Goal: Task Accomplishment & Management: Manage account settings

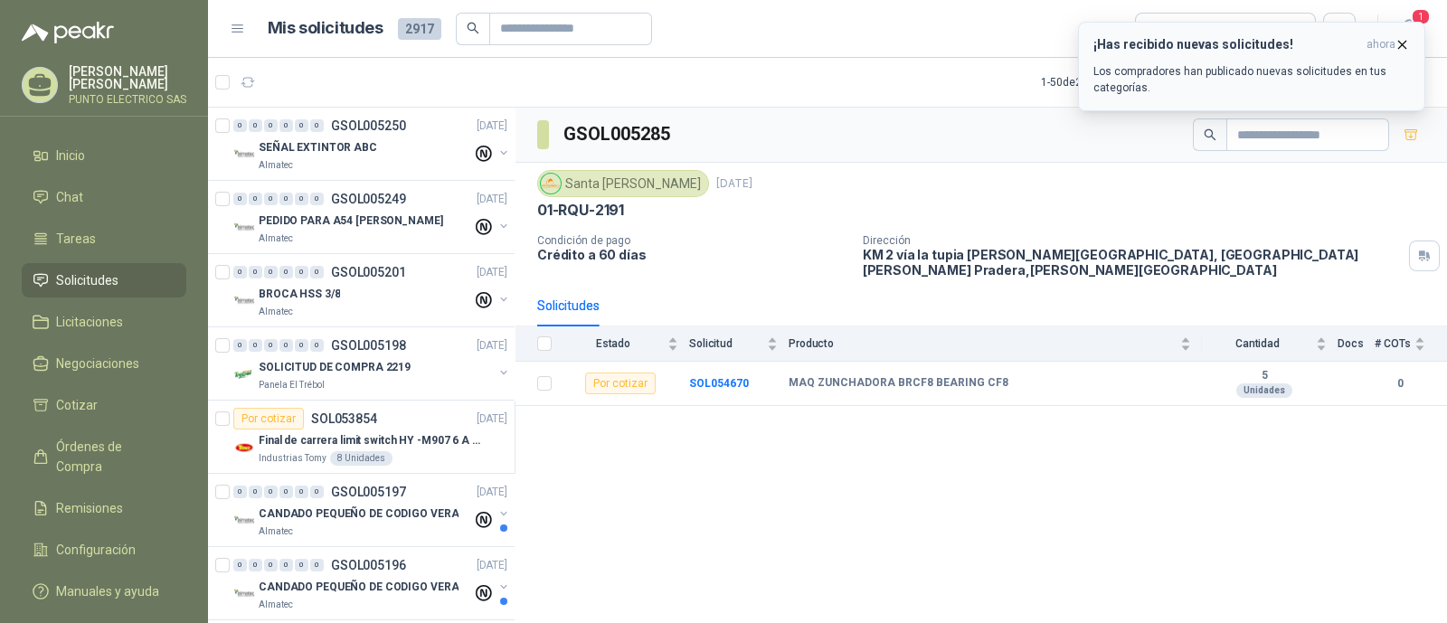
click at [1198, 60] on div "¡Has recibido nuevas solicitudes! ahora Los compradores han publicado nuevas so…" at bounding box center [1252, 66] width 317 height 59
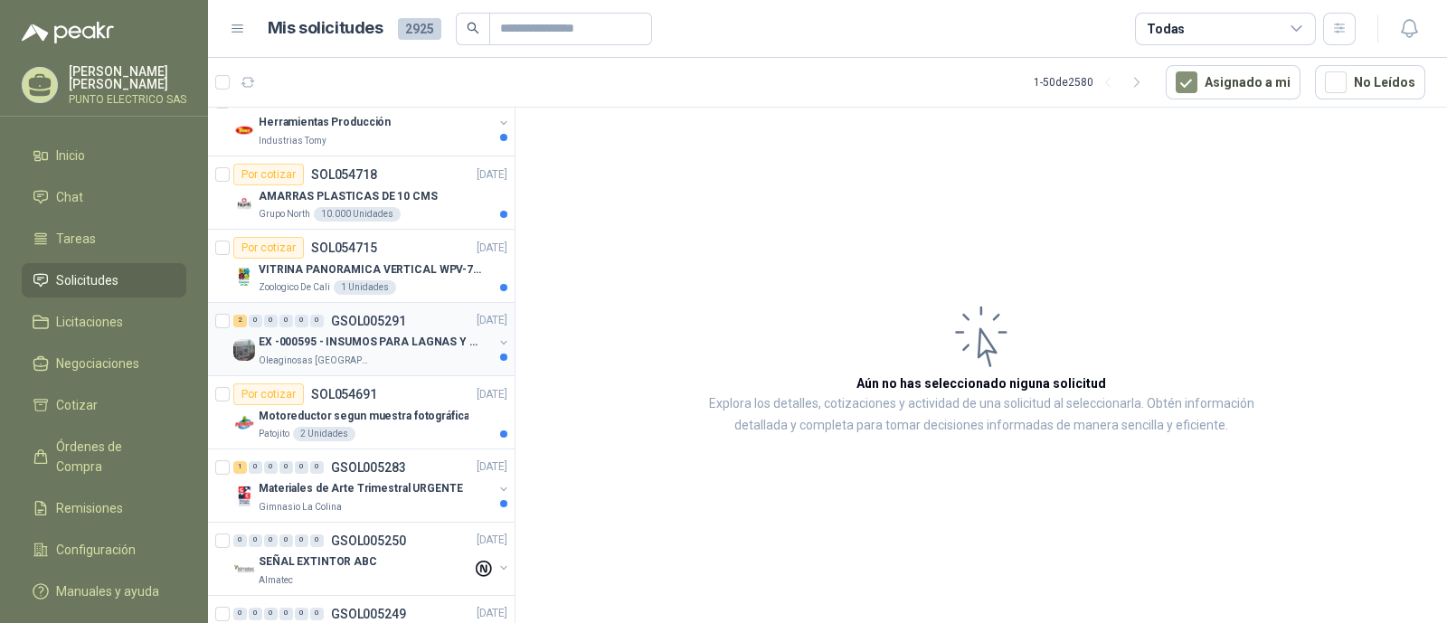
scroll to position [112, 0]
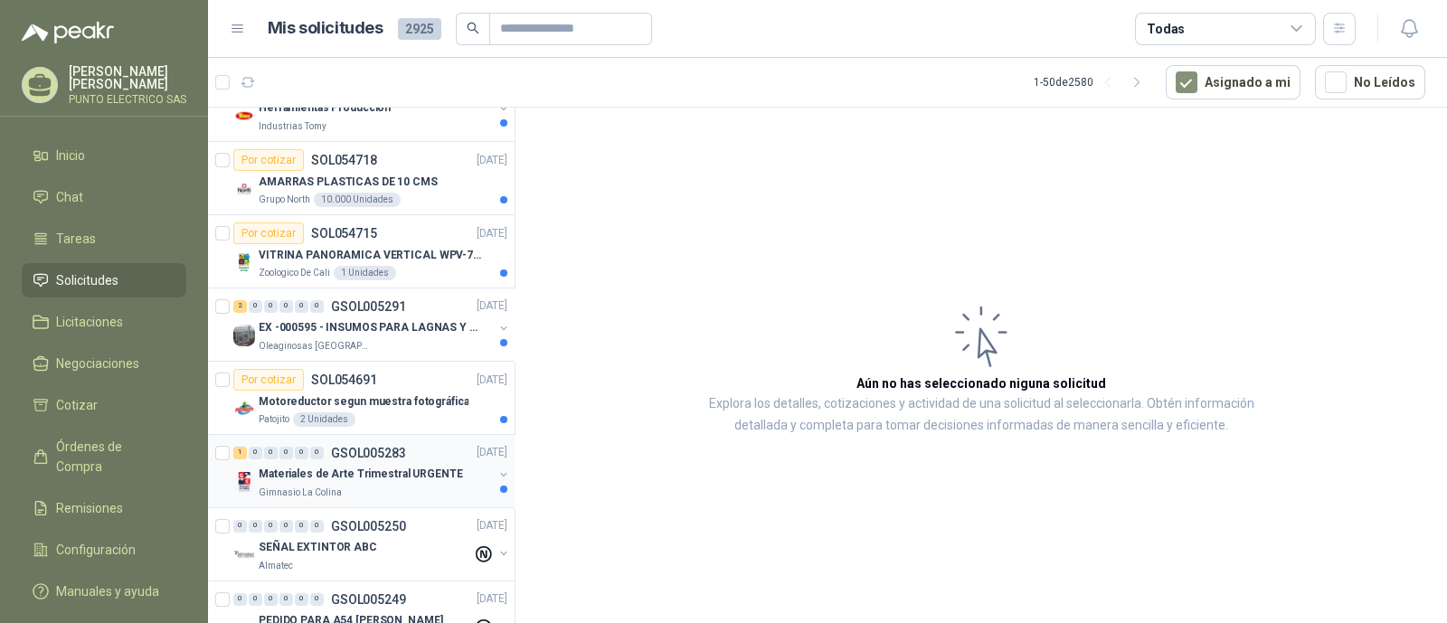
click at [429, 459] on div "1 0 0 0 0 0 GSOL005283 02/09/25" at bounding box center [372, 453] width 278 height 22
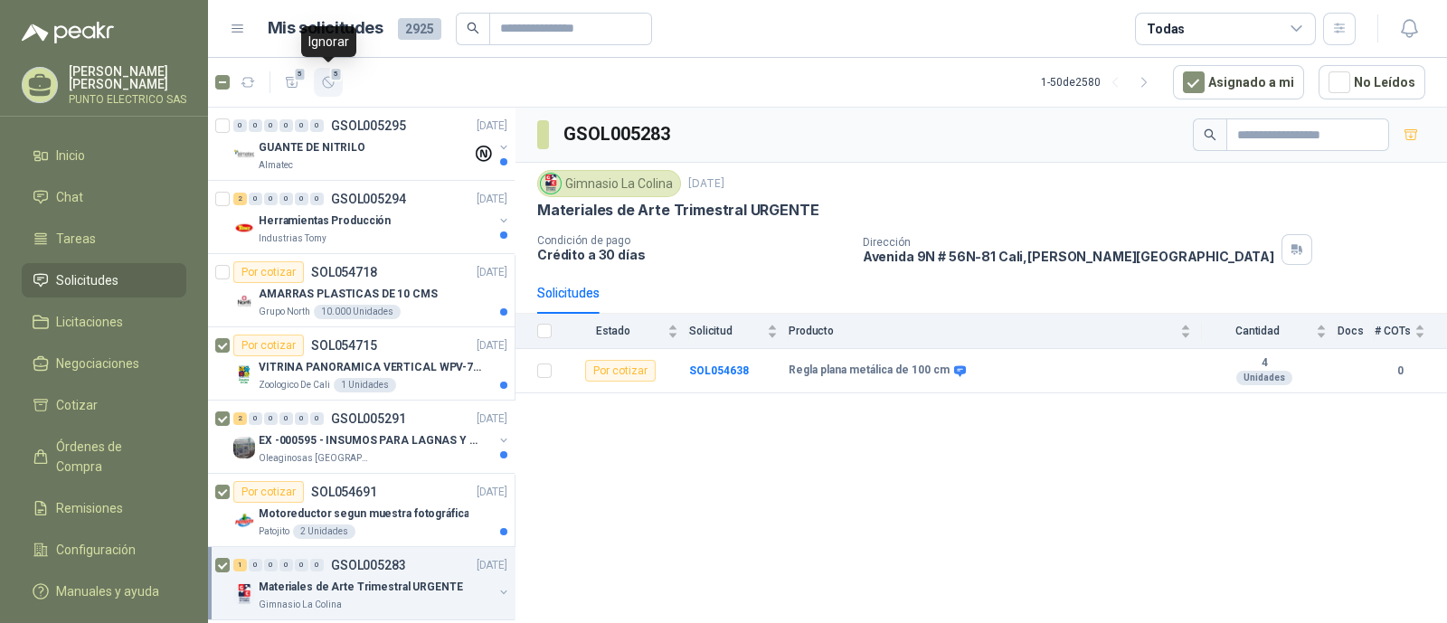
click at [323, 83] on icon "button" at bounding box center [328, 82] width 15 height 15
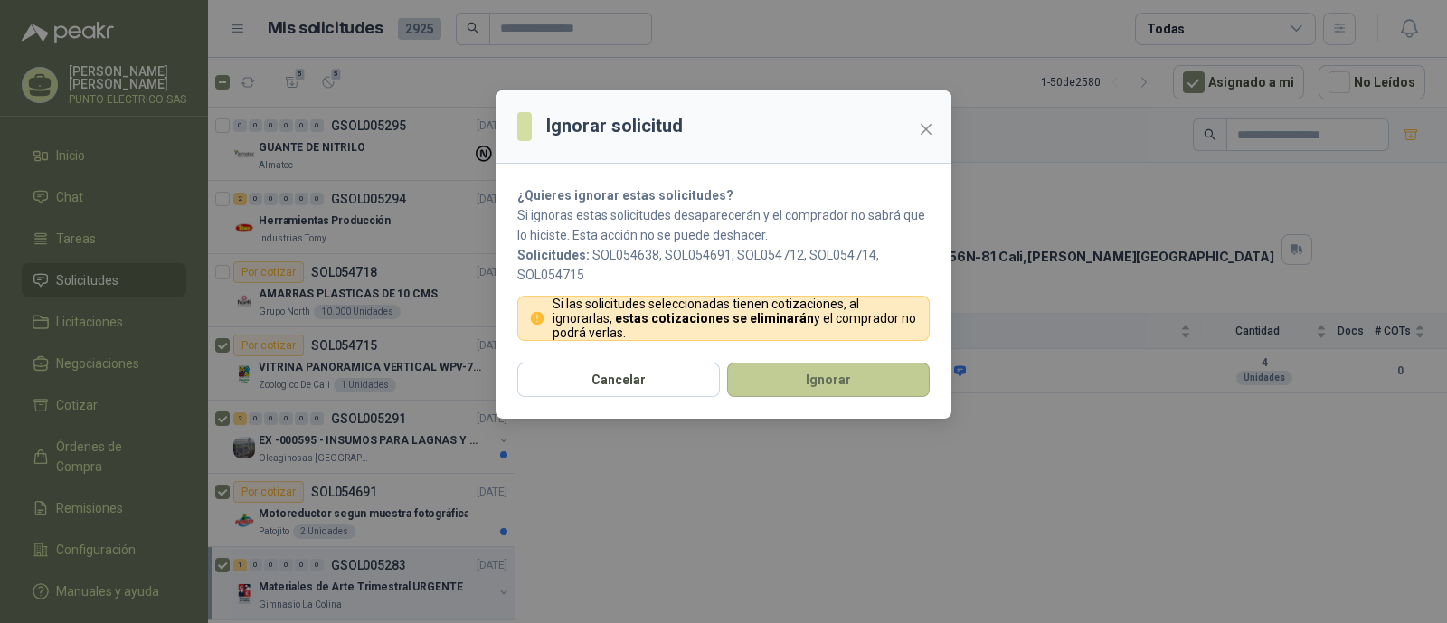
click at [818, 365] on button "Ignorar" at bounding box center [828, 380] width 203 height 34
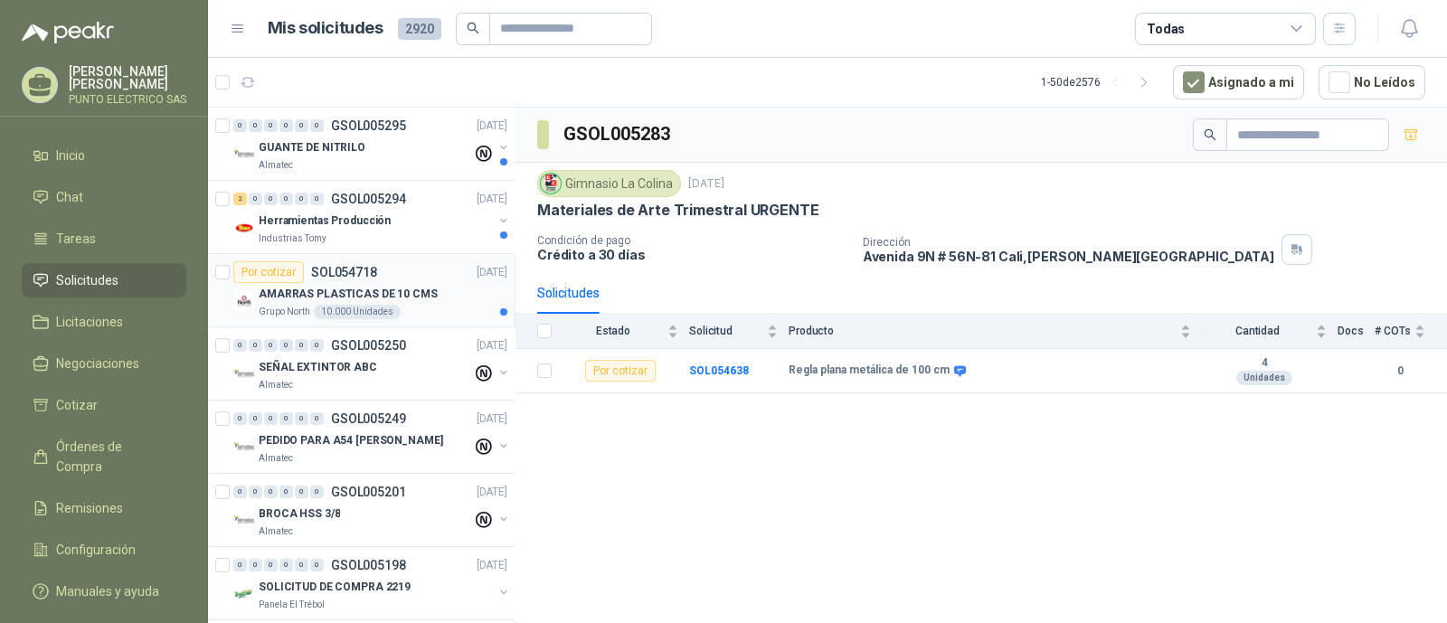
click at [419, 270] on div "Por cotizar SOL054718 03/09/25" at bounding box center [370, 272] width 274 height 22
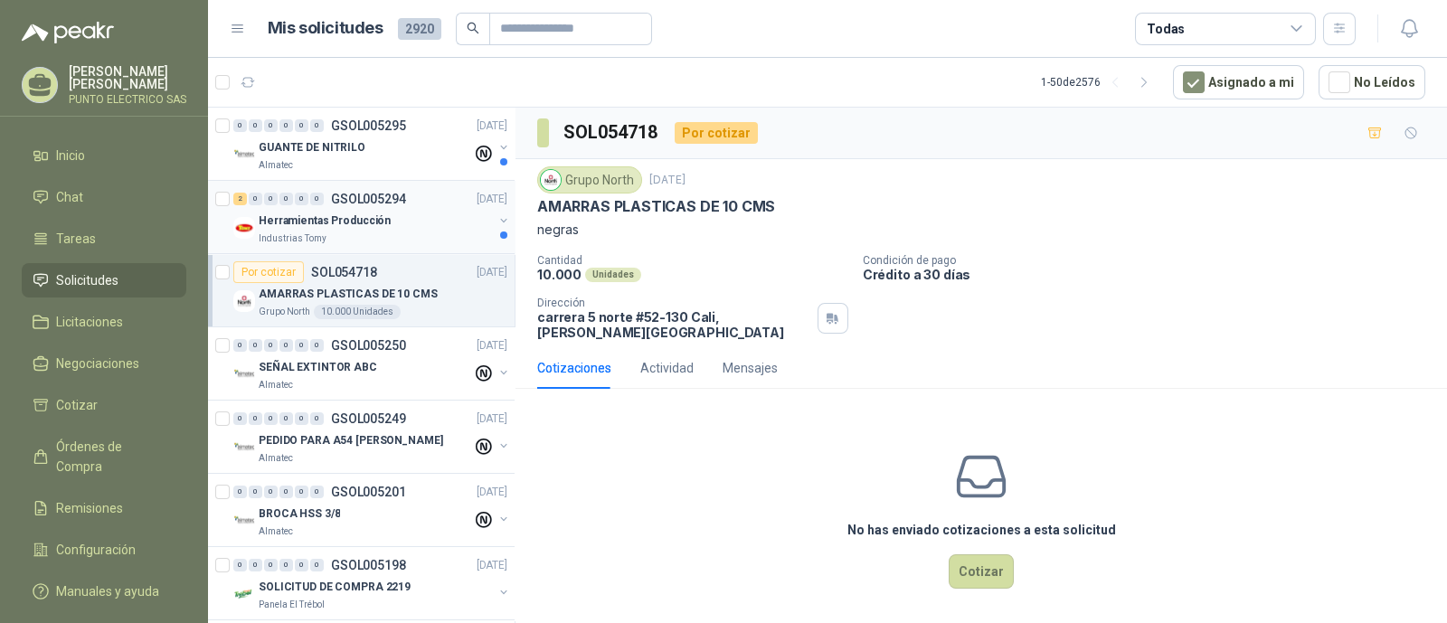
click at [352, 223] on p "Herramientas Producción" at bounding box center [325, 221] width 132 height 17
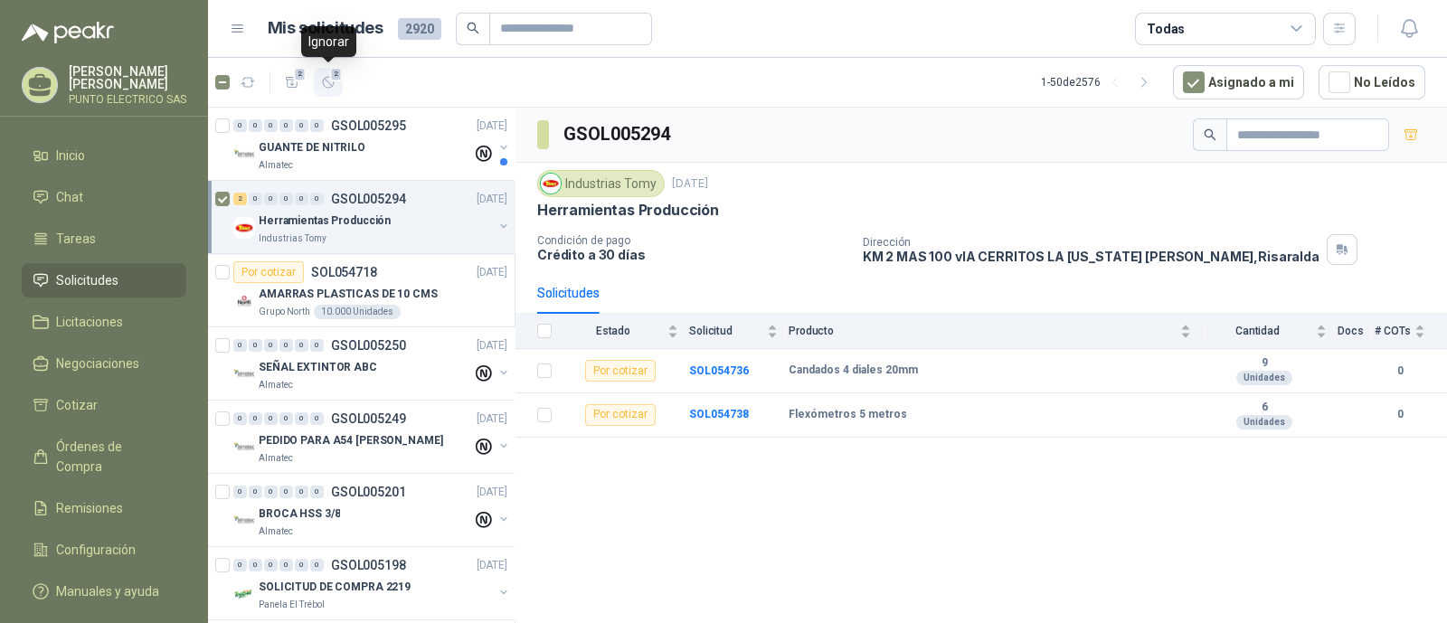
click at [330, 77] on span "2" at bounding box center [336, 74] width 13 height 14
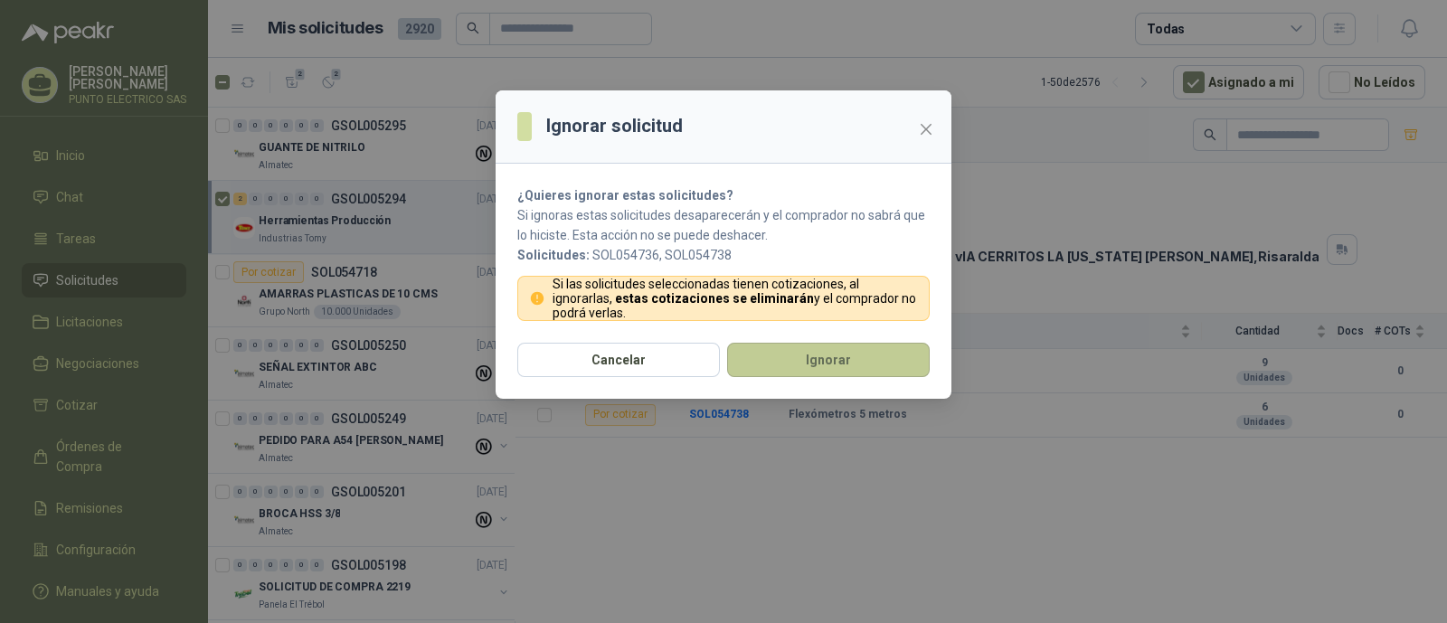
click at [877, 355] on button "Ignorar" at bounding box center [828, 360] width 203 height 34
